Goal: Task Accomplishment & Management: Manage account settings

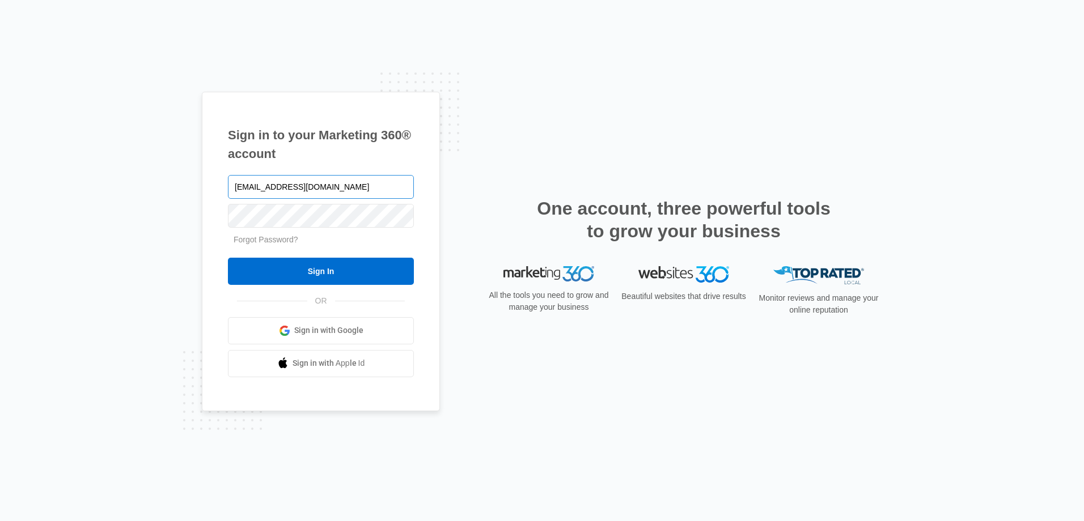
type input "[EMAIL_ADDRESS][DOMAIN_NAME]"
click at [228, 258] on input "Sign In" at bounding box center [321, 271] width 186 height 27
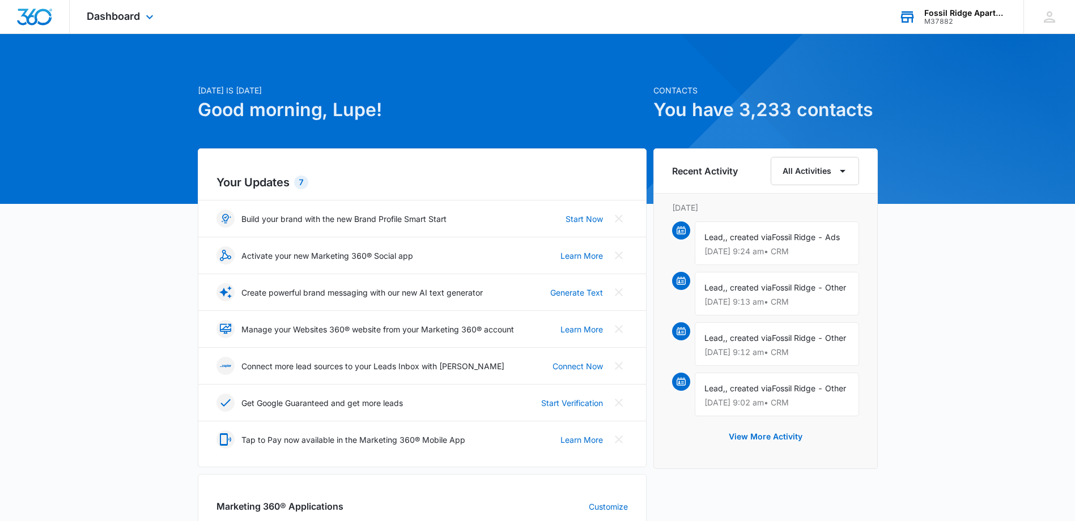
click at [944, 9] on div "Fossil Ridge Apartments" at bounding box center [965, 13] width 83 height 9
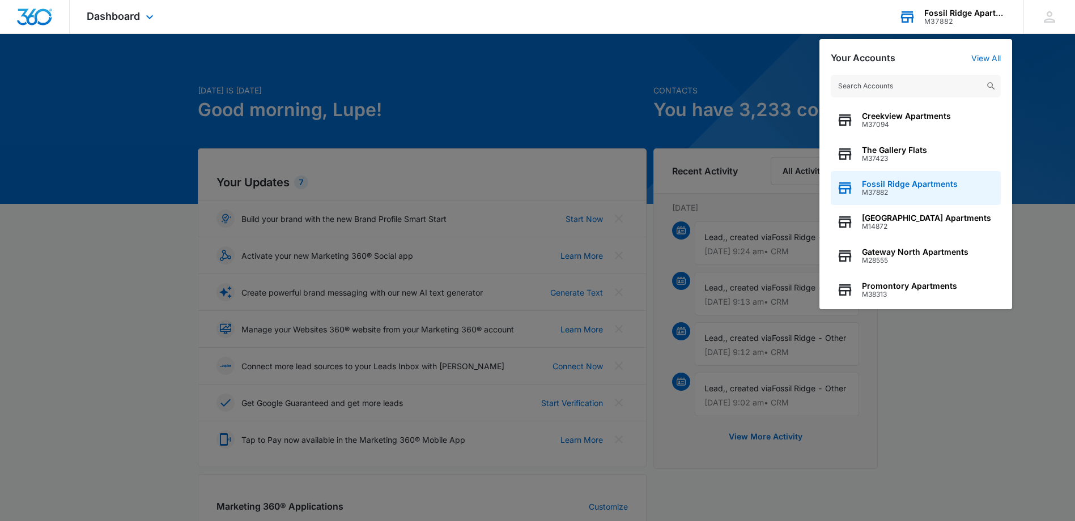
scroll to position [145, 0]
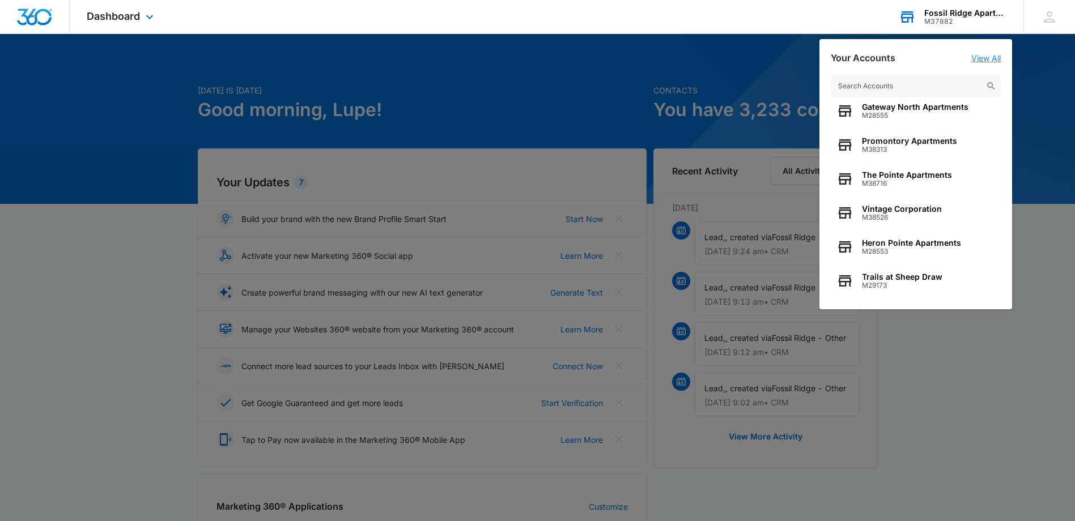
click at [983, 63] on link "View All" at bounding box center [985, 58] width 29 height 10
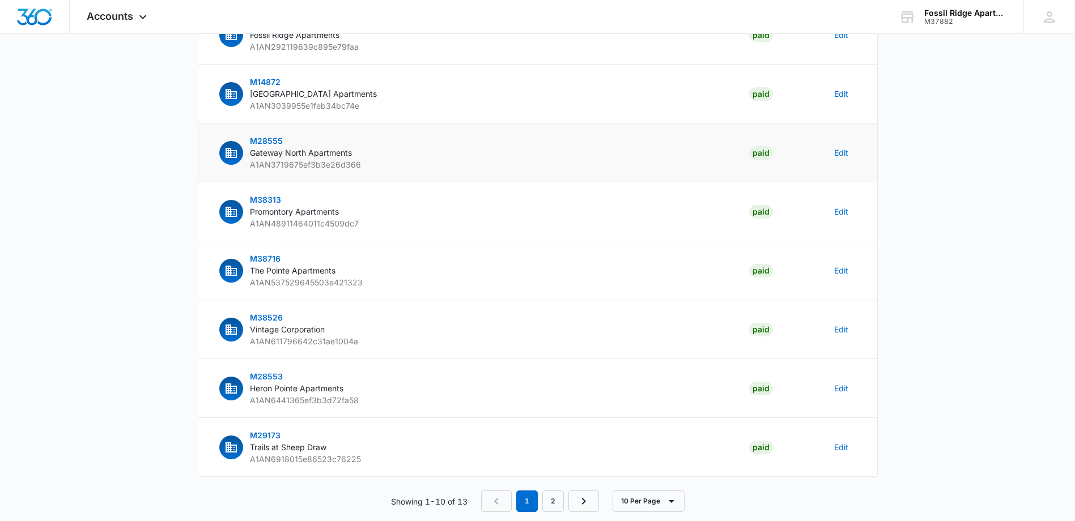
scroll to position [277, 0]
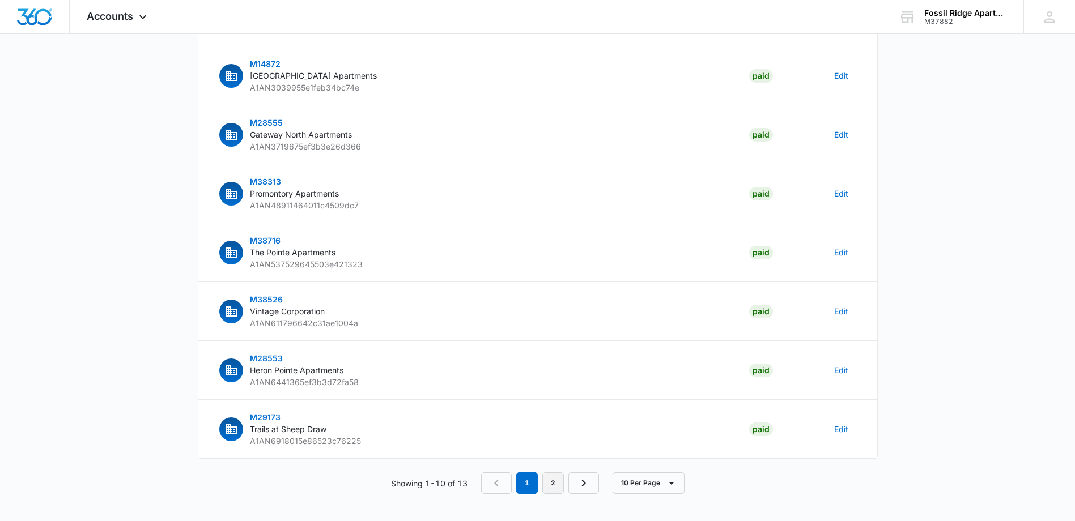
click at [552, 479] on link "2" at bounding box center [553, 484] width 22 height 22
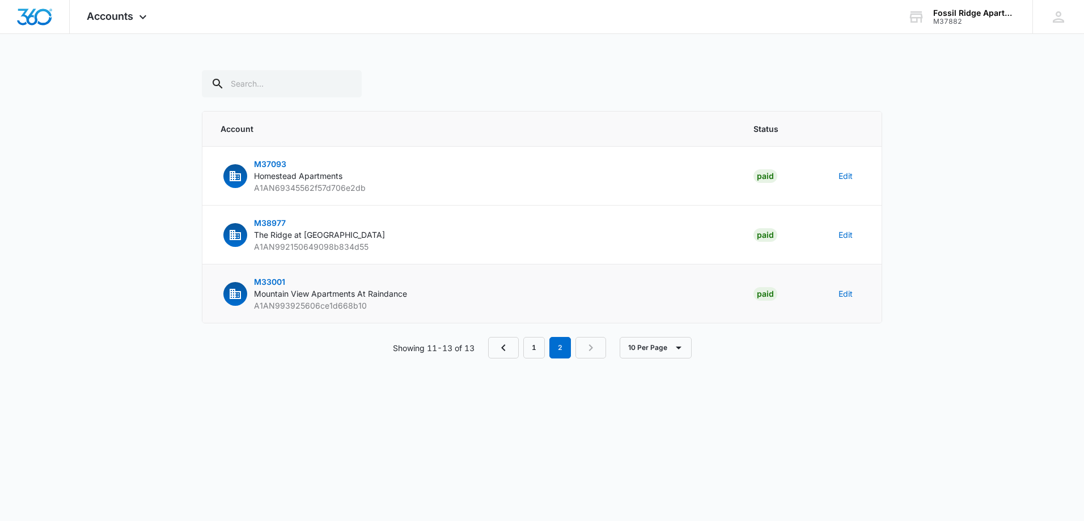
click at [273, 278] on span "M33001" at bounding box center [269, 282] width 31 height 10
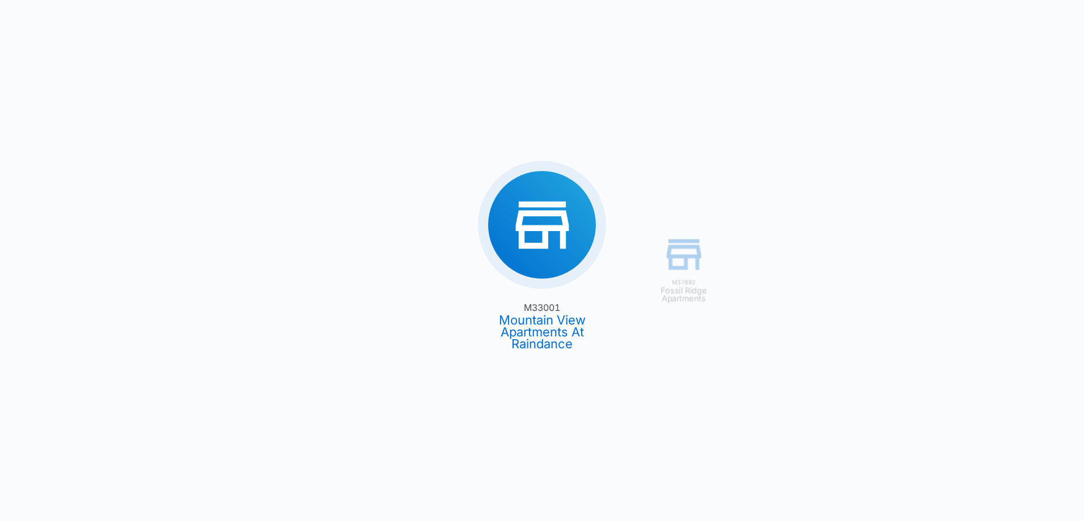
click at [545, 234] on div "M37882 [GEOGRAPHIC_DATA] M33001 Mountain View Apartments At Raindance" at bounding box center [542, 260] width 1084 height 521
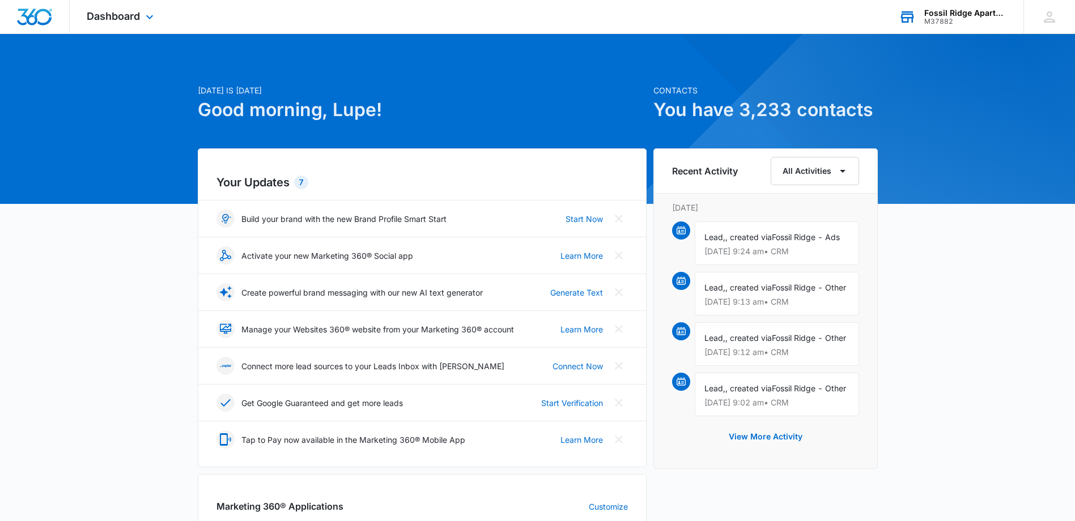
click at [946, 18] on div "M37882" at bounding box center [965, 22] width 83 height 8
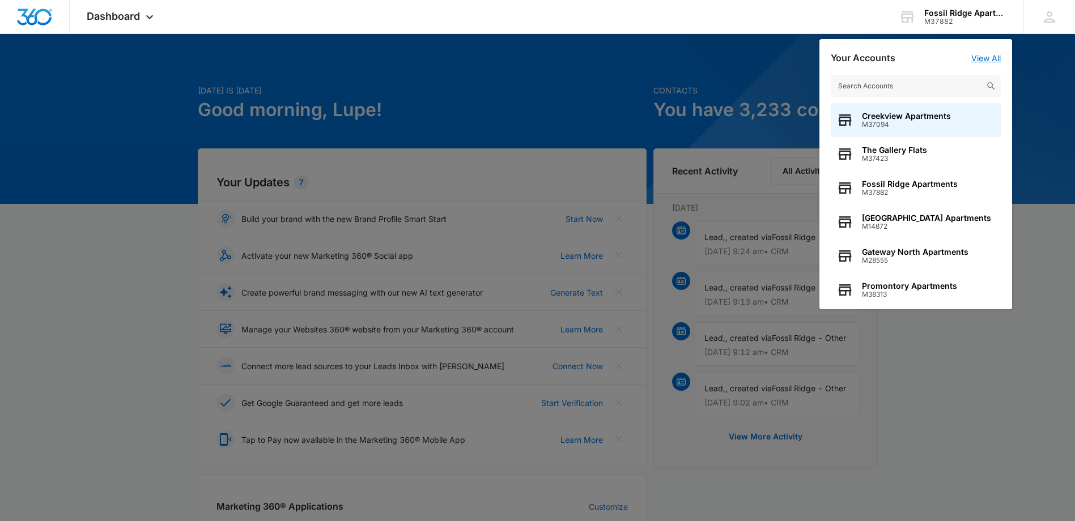
click at [983, 57] on link "View All" at bounding box center [985, 58] width 29 height 10
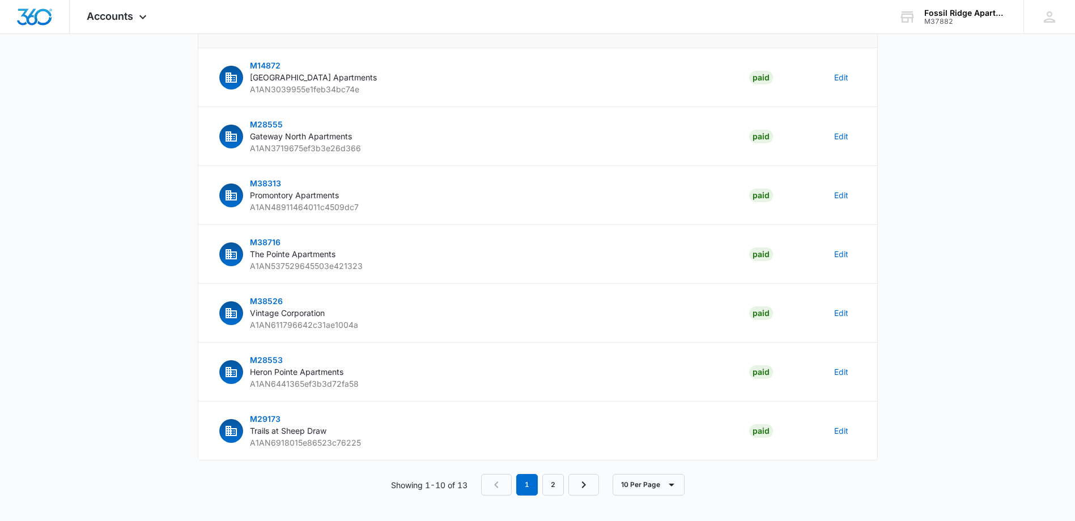
scroll to position [277, 0]
click at [555, 491] on link "2" at bounding box center [553, 484] width 22 height 22
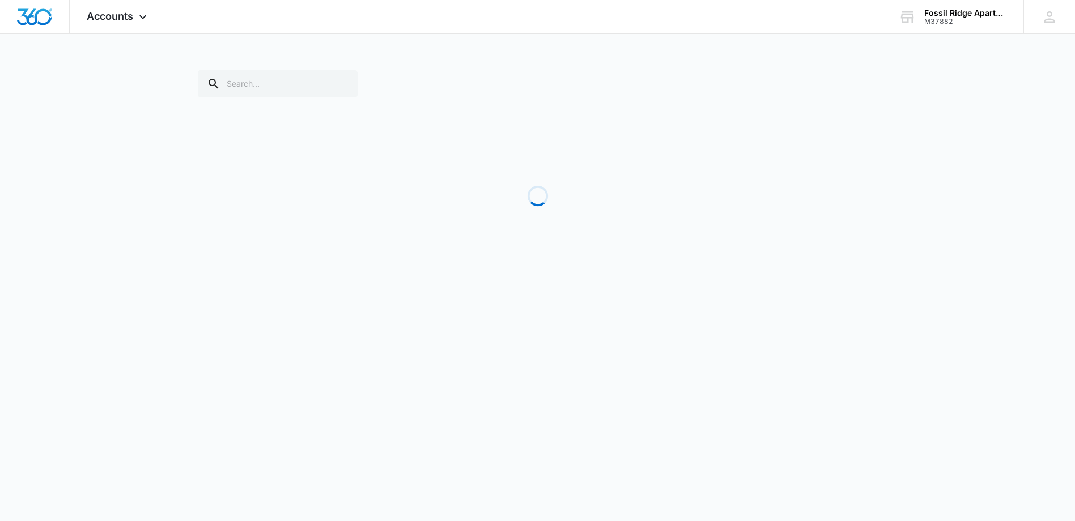
scroll to position [0, 0]
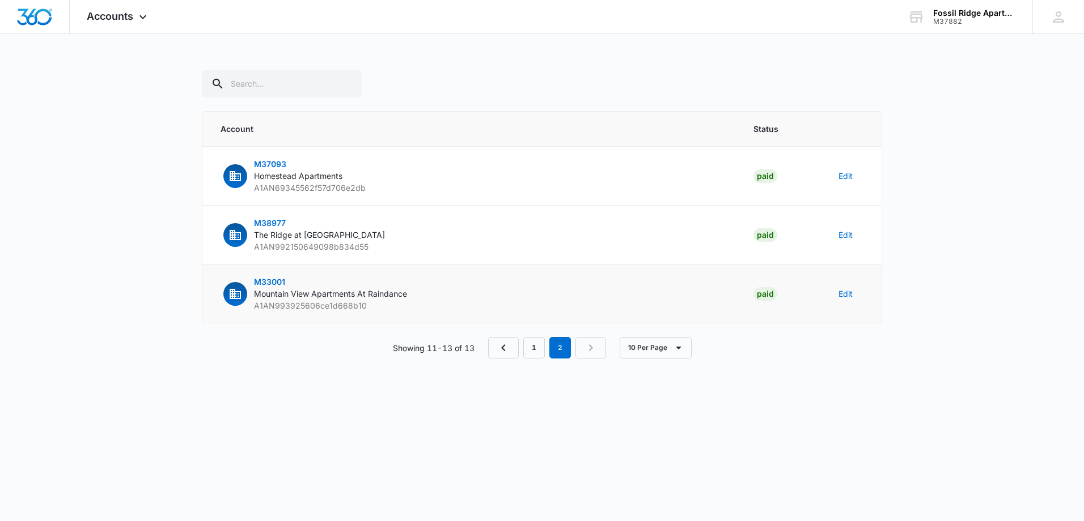
click at [287, 300] on p "M33001 Mountain View Apartments At Raindance A1AN993925606ce1d668b10" at bounding box center [330, 294] width 153 height 36
